Goal: Task Accomplishment & Management: Use online tool/utility

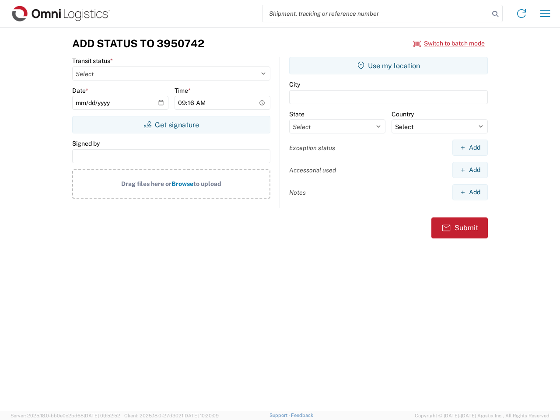
click at [376, 14] on input "search" at bounding box center [376, 13] width 227 height 17
click at [495, 14] on icon at bounding box center [495, 14] width 12 height 12
click at [522, 14] on icon at bounding box center [522, 14] width 14 height 14
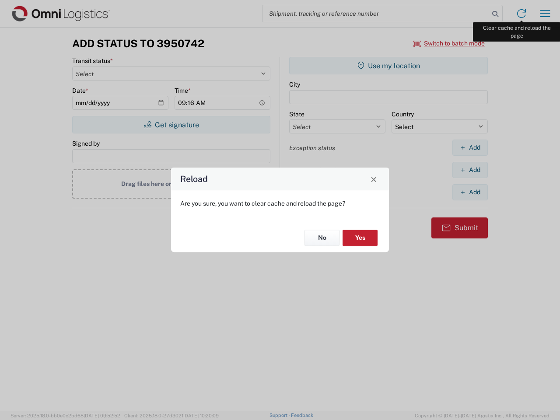
click at [545, 14] on div "Reload Are you sure, you want to clear cache and reload the page? No Yes" at bounding box center [280, 210] width 560 height 420
click at [449, 43] on div "Reload Are you sure, you want to clear cache and reload the page? No Yes" at bounding box center [280, 210] width 560 height 420
click at [171, 125] on div "Reload Are you sure, you want to clear cache and reload the page? No Yes" at bounding box center [280, 210] width 560 height 420
click at [389, 66] on div "Reload Are you sure, you want to clear cache and reload the page? No Yes" at bounding box center [280, 210] width 560 height 420
click at [470, 147] on div "Reload Are you sure, you want to clear cache and reload the page? No Yes" at bounding box center [280, 210] width 560 height 420
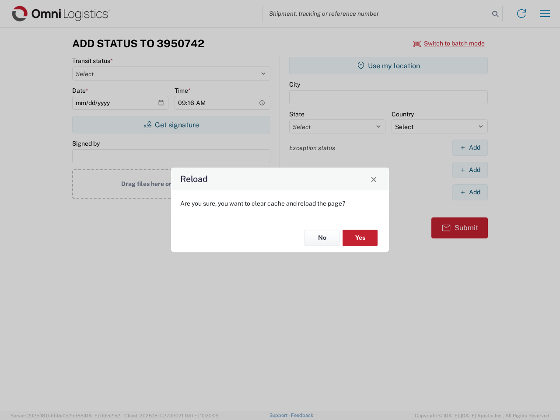
click at [470, 170] on div "Reload Are you sure, you want to clear cache and reload the page? No Yes" at bounding box center [280, 210] width 560 height 420
click at [470, 192] on div "Reload Are you sure, you want to clear cache and reload the page? No Yes" at bounding box center [280, 210] width 560 height 420
